Goal: Task Accomplishment & Management: Manage account settings

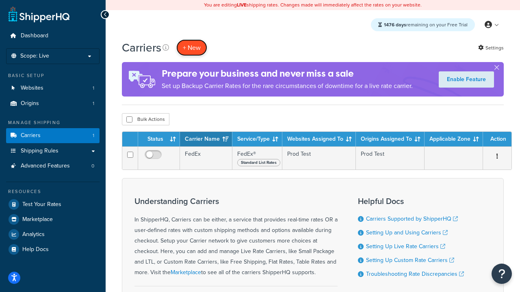
click at [192, 48] on button "+ New" at bounding box center [191, 47] width 31 height 17
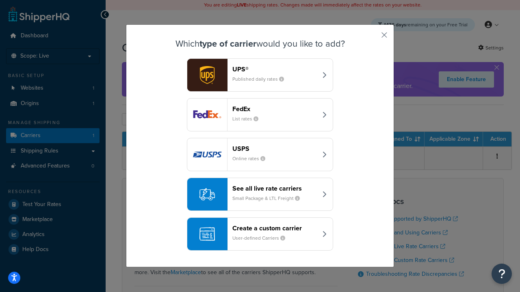
click at [260, 115] on div "FedEx List rates" at bounding box center [274, 114] width 85 height 19
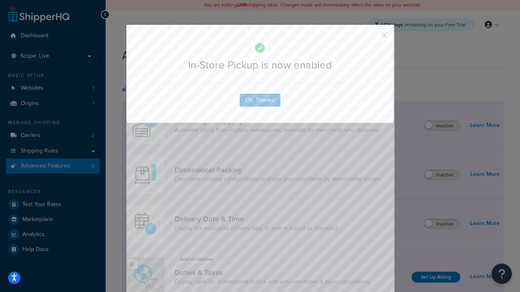
scroll to position [263, 0]
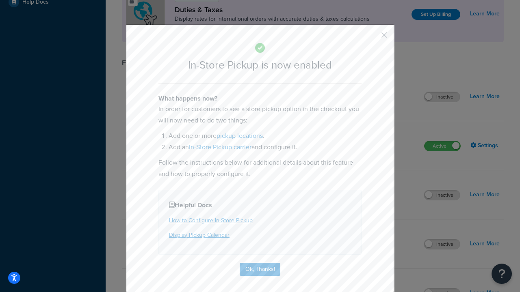
click at [372, 38] on button "button" at bounding box center [372, 38] width 2 height 2
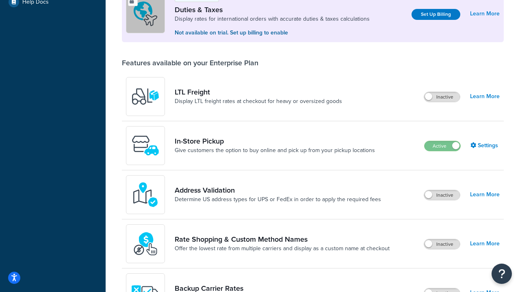
scroll to position [248, 0]
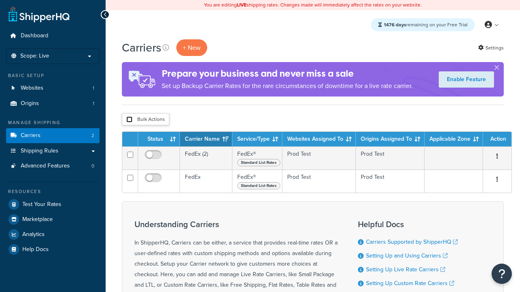
click at [129, 120] on input "checkbox" at bounding box center [129, 120] width 6 height 6
checkbox input "true"
click at [0, 0] on button "Delete" at bounding box center [0, 0] width 0 height 0
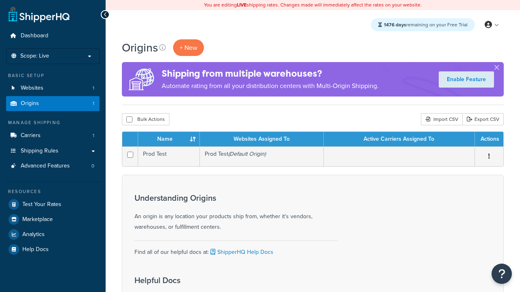
click at [169, 140] on th "Name" at bounding box center [169, 139] width 62 height 15
click at [262, 140] on th "Websites Assigned To" at bounding box center [262, 139] width 124 height 15
click at [399, 140] on th "Active Carriers Assigned To" at bounding box center [399, 139] width 151 height 15
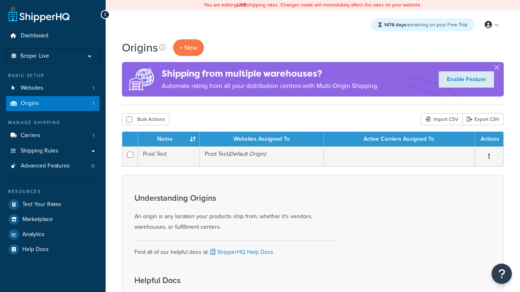
click at [399, 140] on th "Active Carriers Assigned To" at bounding box center [399, 139] width 151 height 15
click at [489, 140] on th "Actions" at bounding box center [489, 139] width 28 height 15
click at [162, 48] on icon at bounding box center [162, 47] width 6 height 6
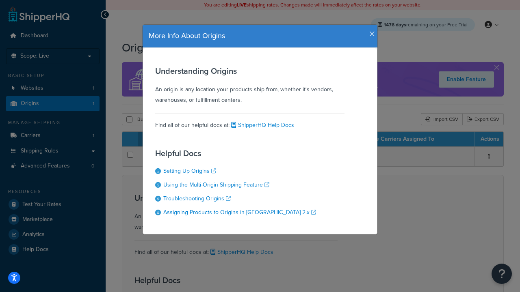
click at [370, 31] on icon "button" at bounding box center [372, 33] width 6 height 7
